Goal: Task Accomplishment & Management: Manage account settings

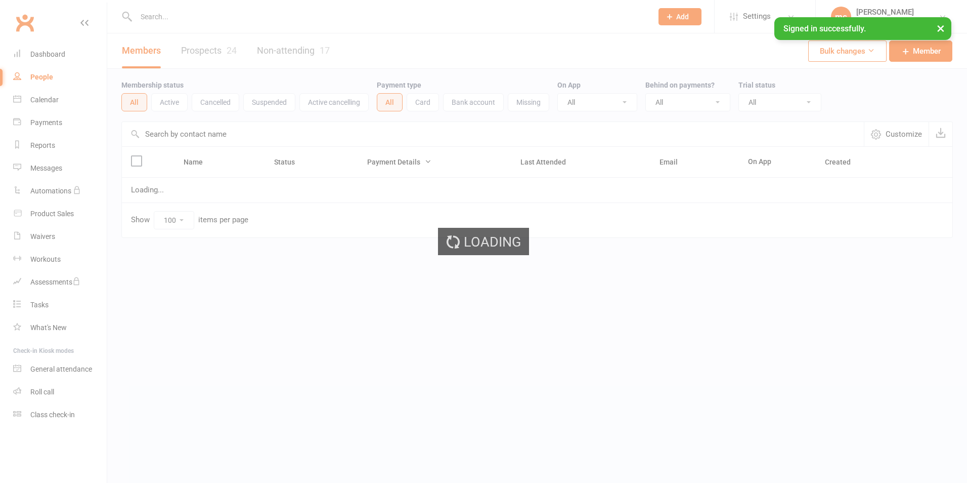
select select "100"
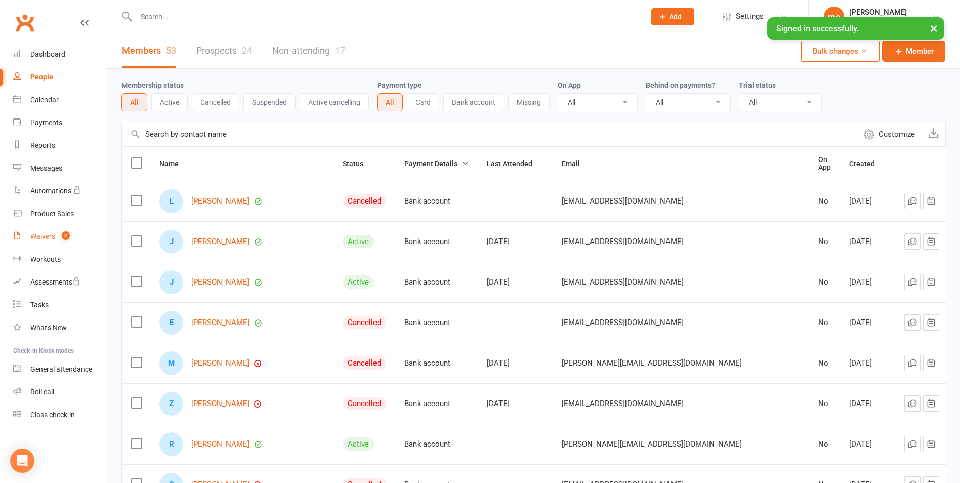
click at [46, 236] on div "Waivers" at bounding box center [42, 236] width 25 height 8
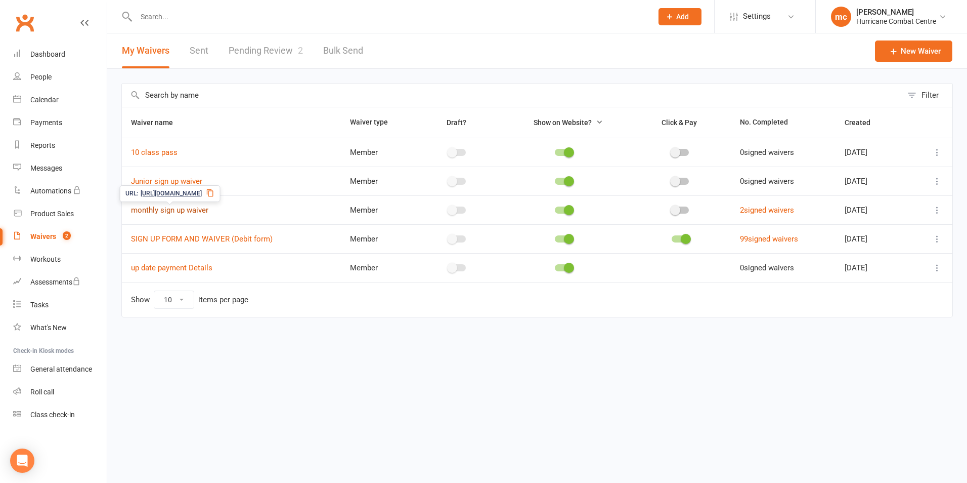
click at [192, 212] on link "monthly sign up waiver" at bounding box center [169, 209] width 77 height 9
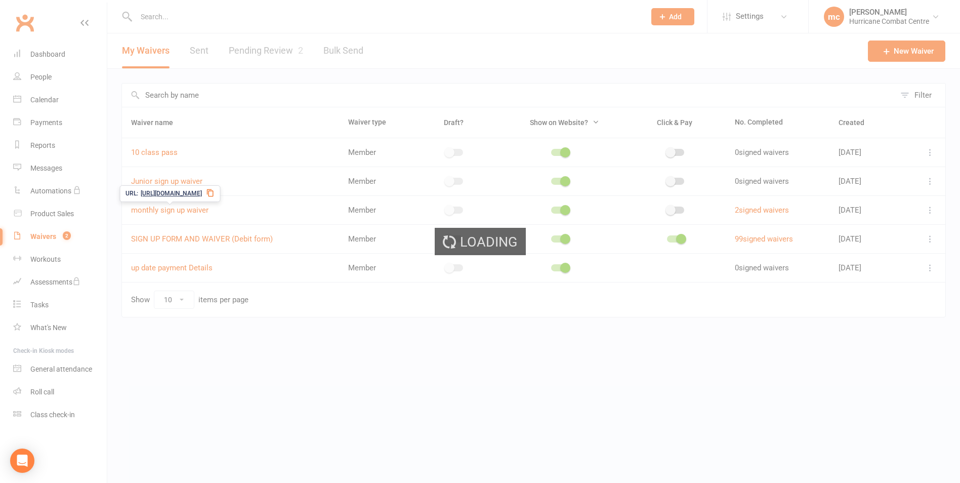
select select "applies_to_all_signees"
select select "copy_answers_for_all_signees"
select select "select"
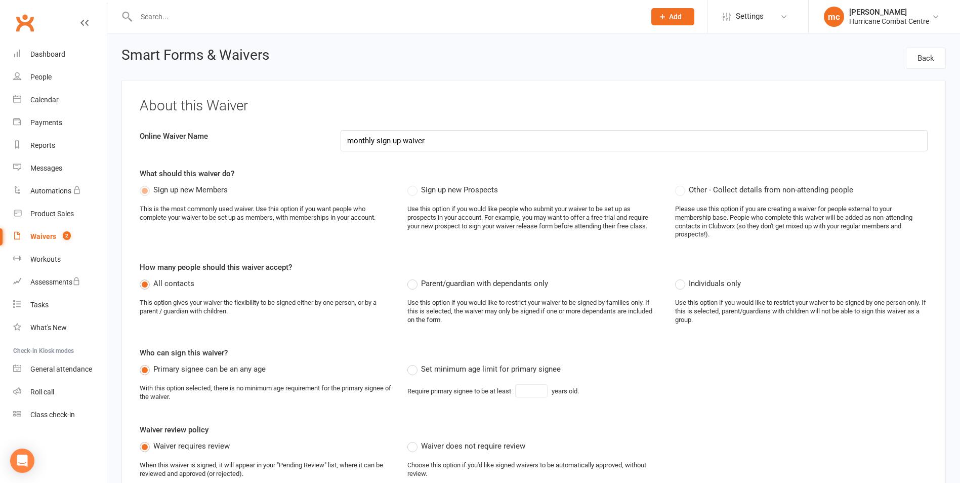
click at [37, 235] on div "Waivers" at bounding box center [43, 236] width 26 height 8
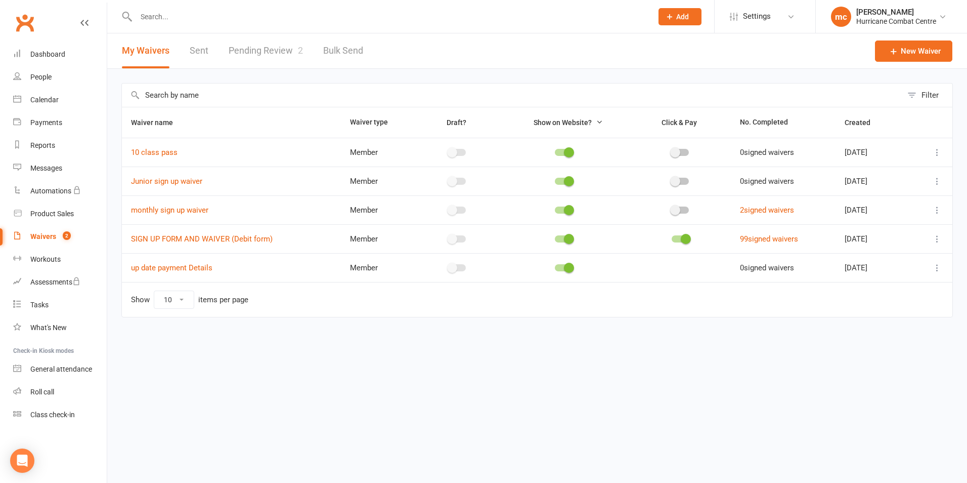
click at [260, 55] on link "Pending Review 2" at bounding box center [266, 50] width 74 height 35
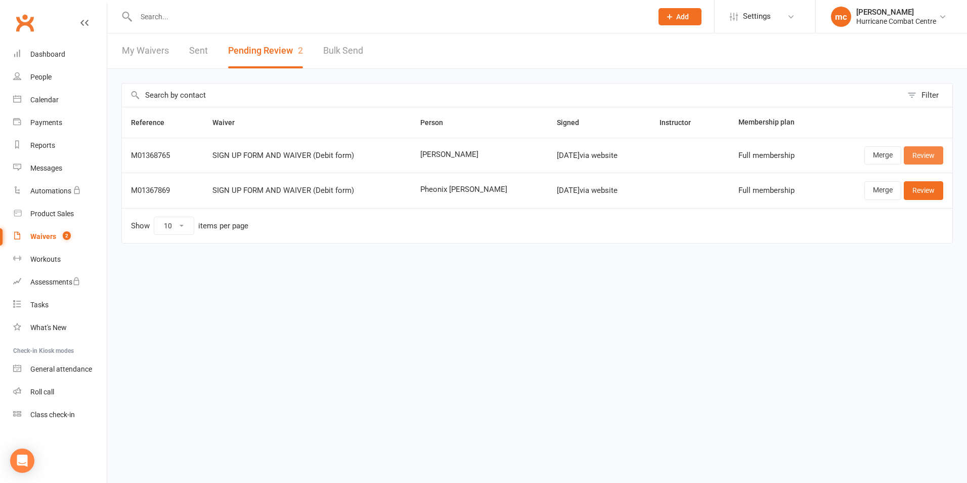
click at [926, 159] on link "Review" at bounding box center [923, 155] width 39 height 18
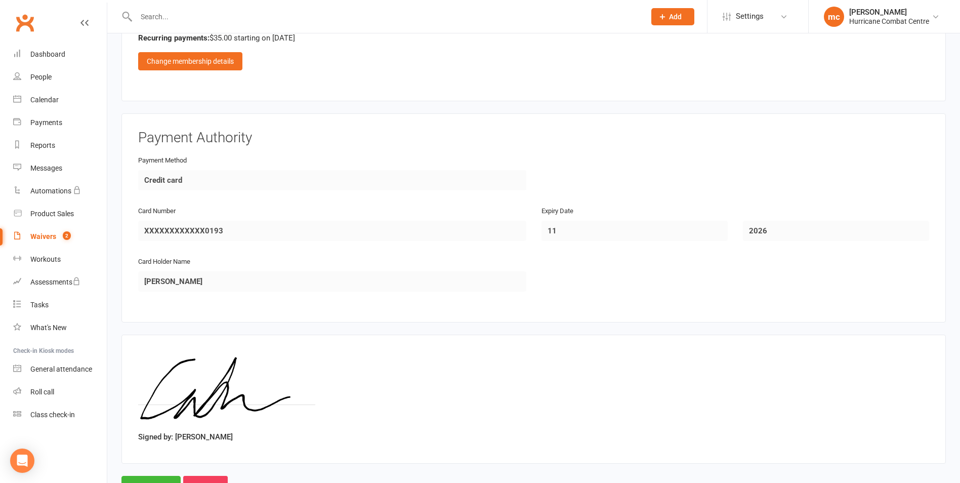
scroll to position [1864, 0]
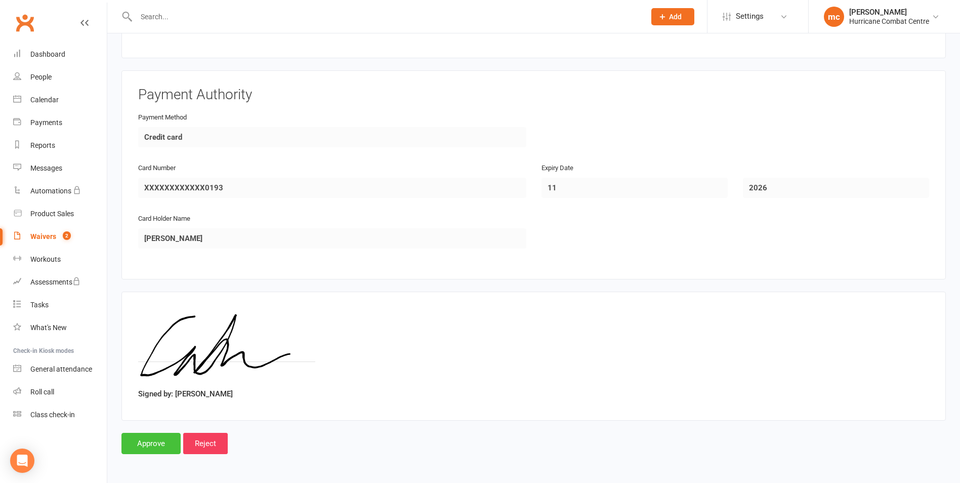
click at [159, 441] on input "Approve" at bounding box center [150, 443] width 59 height 21
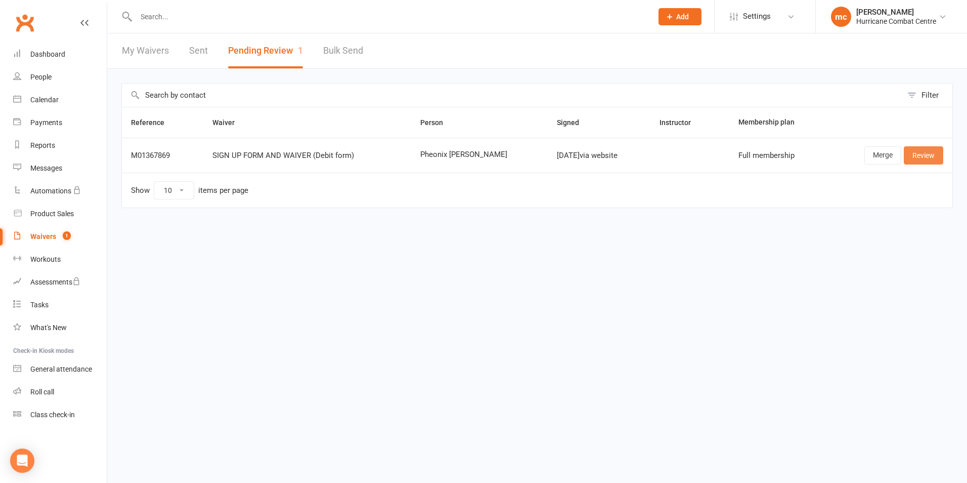
click at [931, 156] on link "Review" at bounding box center [923, 155] width 39 height 18
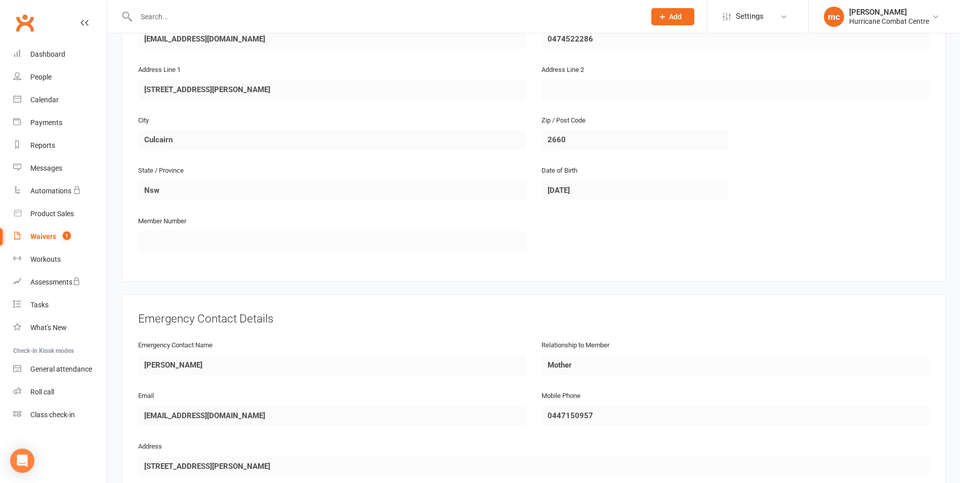
scroll to position [304, 0]
